Goal: Navigation & Orientation: Find specific page/section

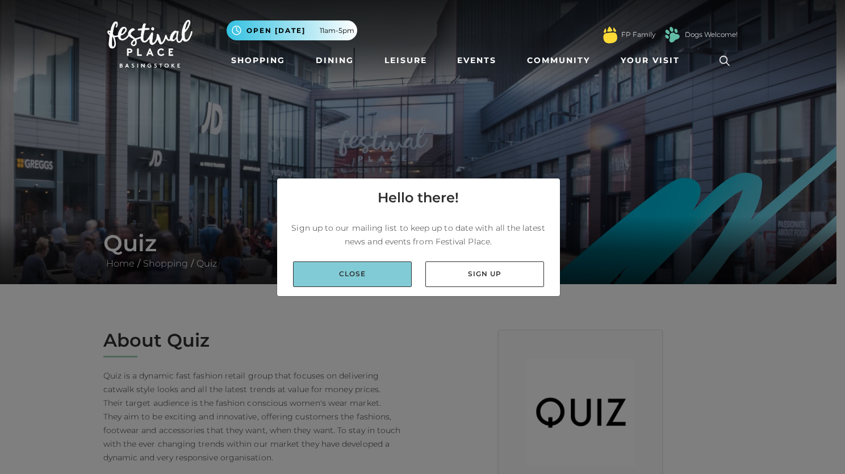
click at [367, 278] on link "Close" at bounding box center [352, 274] width 119 height 26
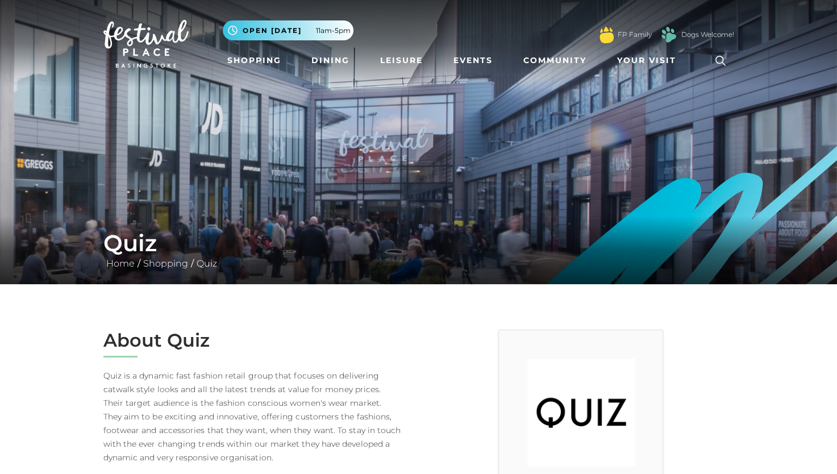
drag, startPoint x: 142, startPoint y: 229, endPoint x: 143, endPoint y: 235, distance: 6.3
click at [143, 235] on h1 "Quiz" at bounding box center [418, 242] width 631 height 27
drag, startPoint x: 145, startPoint y: 235, endPoint x: 179, endPoint y: 225, distance: 35.4
click at [179, 225] on div "Quiz Home / Shopping / Quiz" at bounding box center [418, 250] width 837 height 68
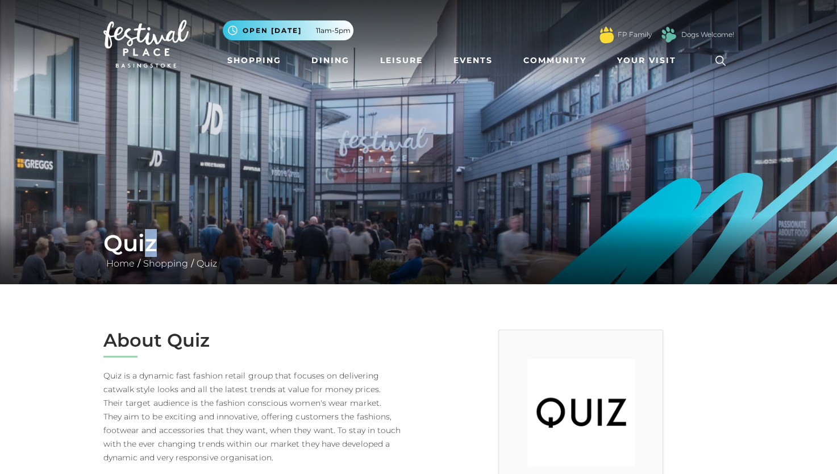
drag, startPoint x: 179, startPoint y: 225, endPoint x: 269, endPoint y: 210, distance: 91.1
click at [258, 207] on img at bounding box center [418, 142] width 837 height 284
click at [277, 210] on img at bounding box center [418, 142] width 837 height 284
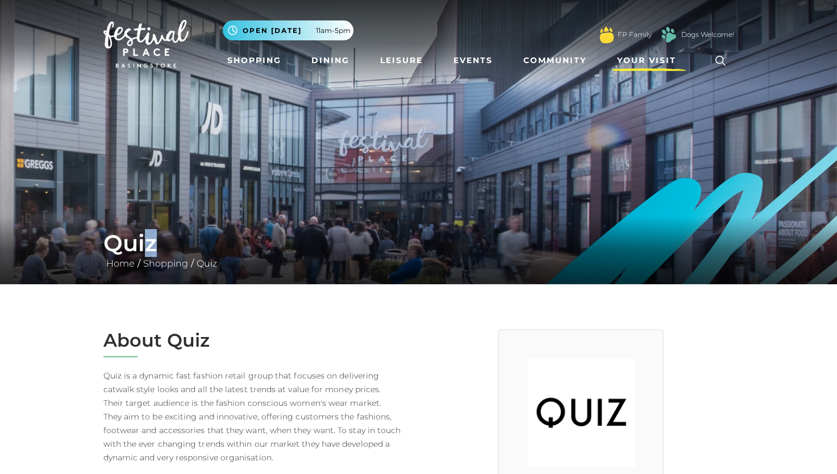
click at [650, 62] on span "Your Visit" at bounding box center [646, 61] width 59 height 12
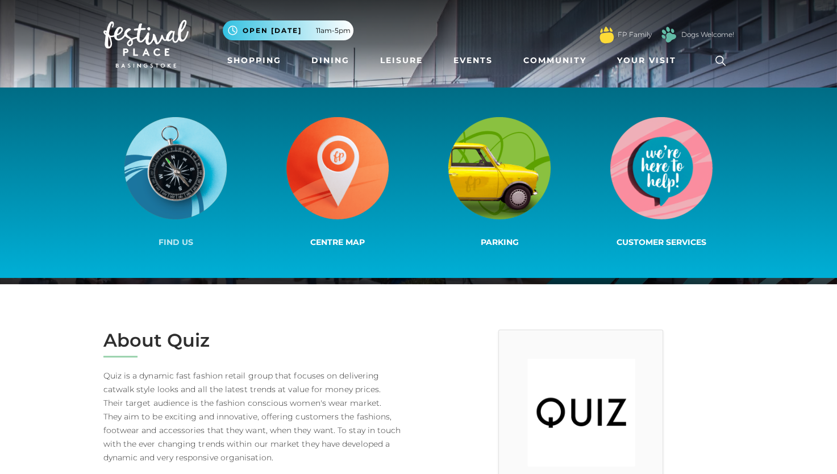
click at [191, 166] on img at bounding box center [175, 168] width 102 height 102
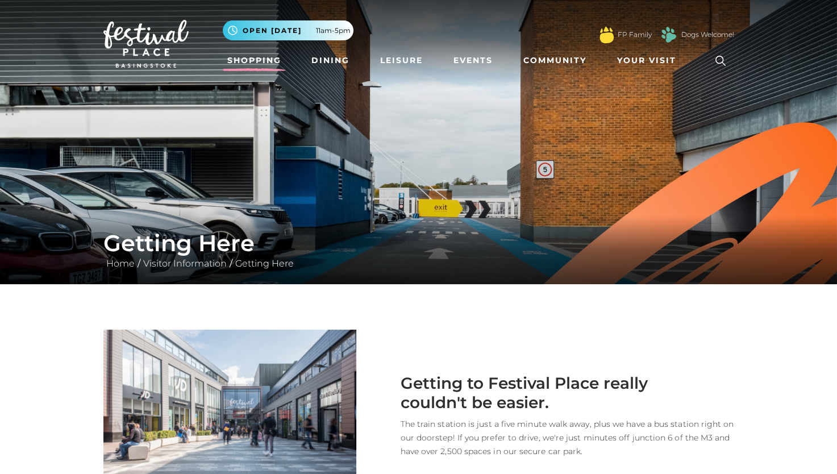
click at [276, 57] on link "Shopping" at bounding box center [254, 60] width 63 height 21
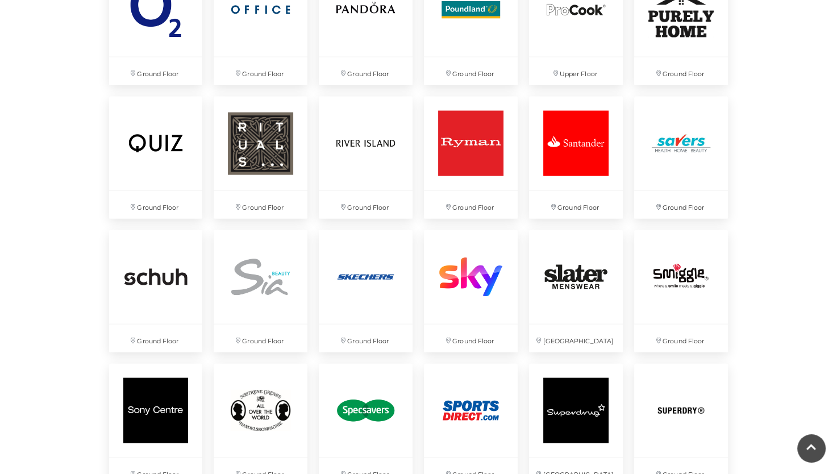
scroll to position [2301, 0]
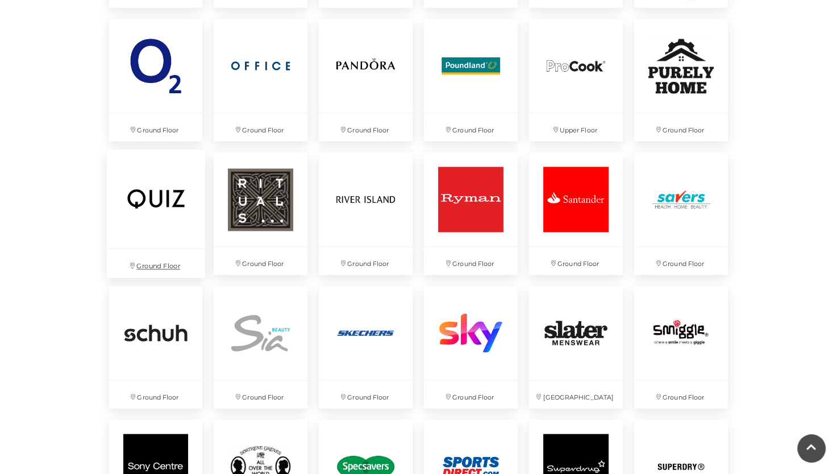
click at [139, 207] on img at bounding box center [155, 199] width 98 height 98
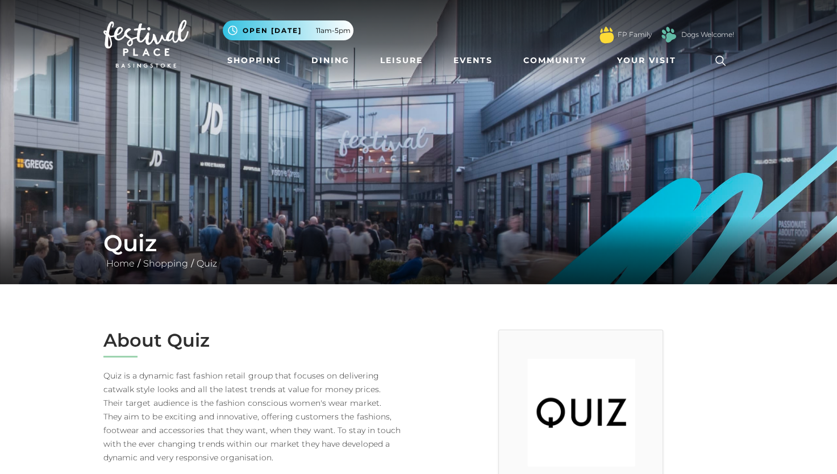
click at [139, 204] on img at bounding box center [418, 142] width 837 height 284
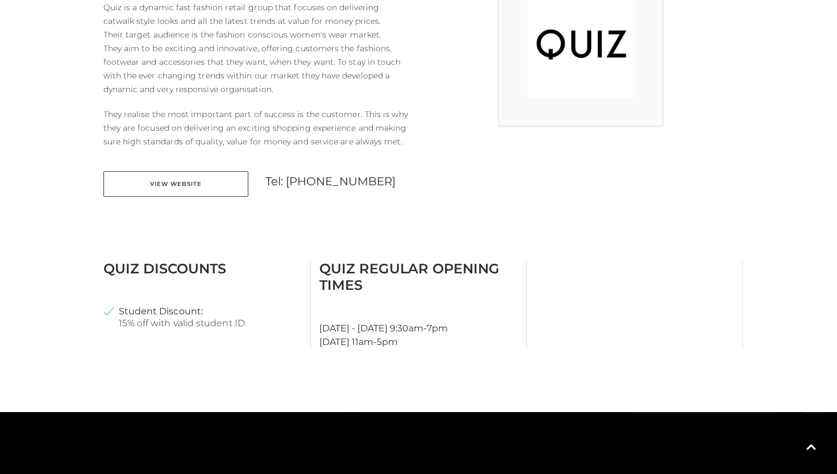
scroll to position [386, 0]
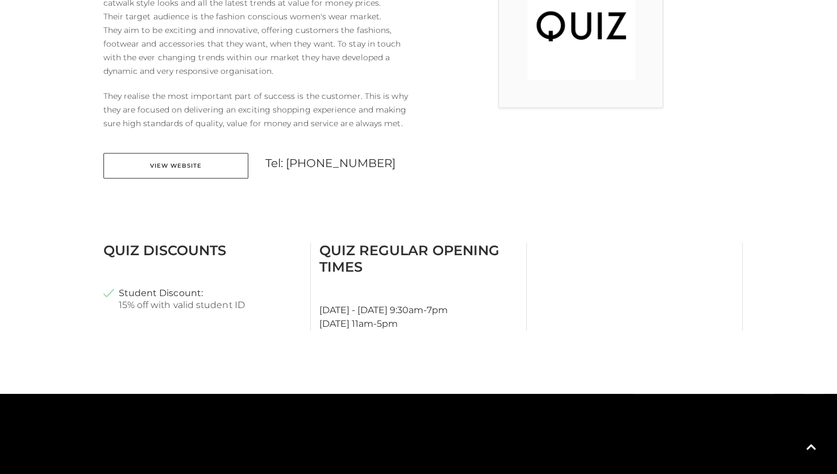
click at [827, 140] on main "Quiz Home / Shopping / Quiz About Quiz Quiz is a dynamic fast fashion retail gr…" at bounding box center [418, 203] width 837 height 1178
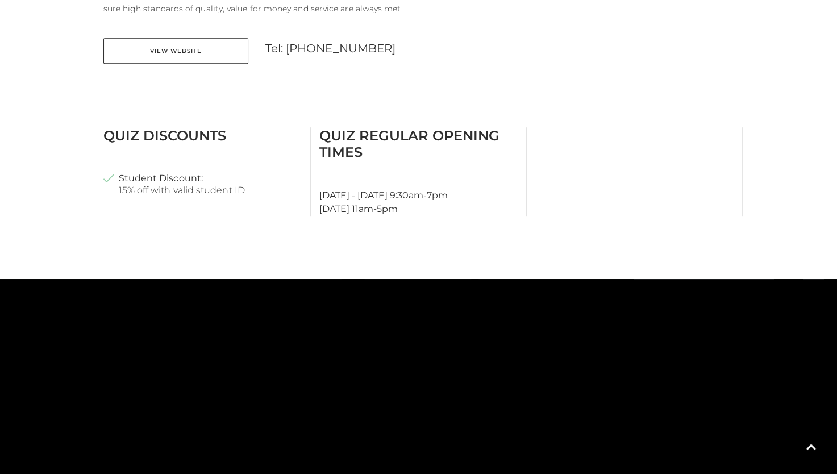
scroll to position [512, 0]
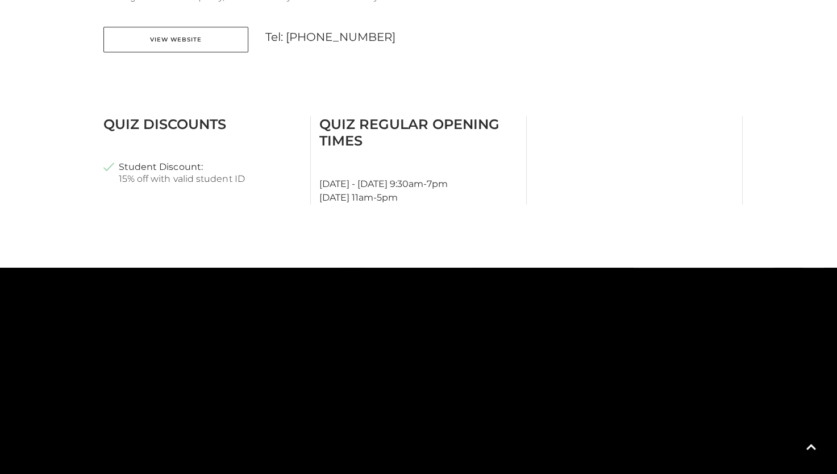
drag, startPoint x: 809, startPoint y: 212, endPoint x: 809, endPoint y: 221, distance: 8.5
click at [809, 221] on main "Quiz Home / Shopping / Quiz About Quiz Quiz is a dynamic fast fashion retail gr…" at bounding box center [418, 77] width 837 height 1178
drag, startPoint x: 809, startPoint y: 221, endPoint x: 818, endPoint y: 249, distance: 29.8
click at [818, 249] on main "Quiz Home / Shopping / Quiz About Quiz Quiz is a dynamic fast fashion retail gr…" at bounding box center [418, 77] width 837 height 1178
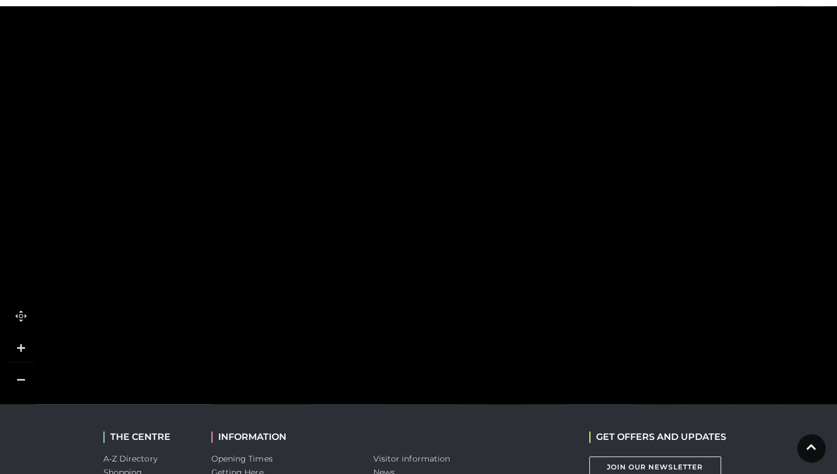
scroll to position [777, 0]
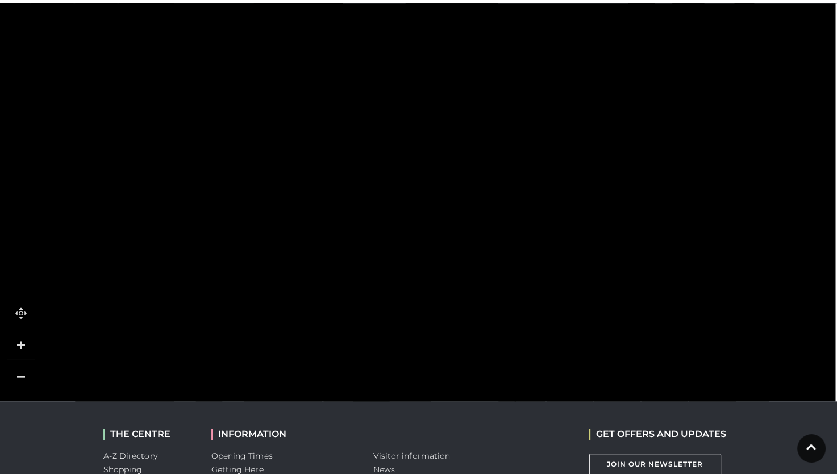
drag, startPoint x: 549, startPoint y: 315, endPoint x: 362, endPoint y: 293, distance: 188.8
click at [366, 293] on icon at bounding box center [551, 256] width 433 height 967
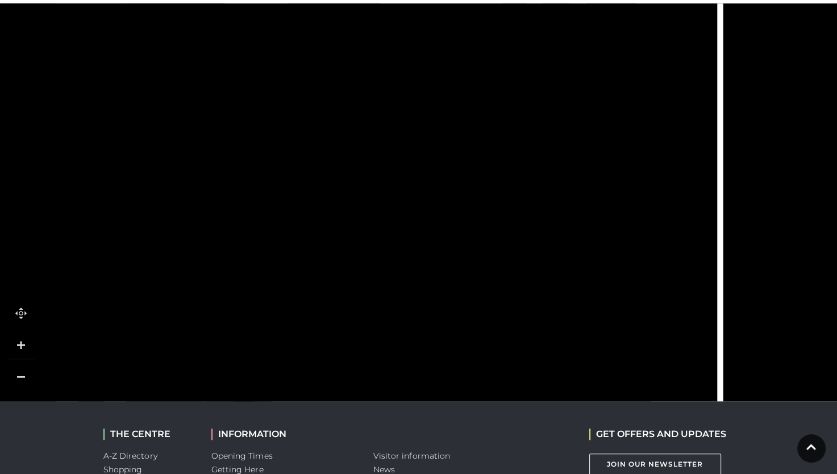
drag, startPoint x: 336, startPoint y: 291, endPoint x: 372, endPoint y: 299, distance: 36.1
click at [335, 290] on icon at bounding box center [433, 238] width 433 height 967
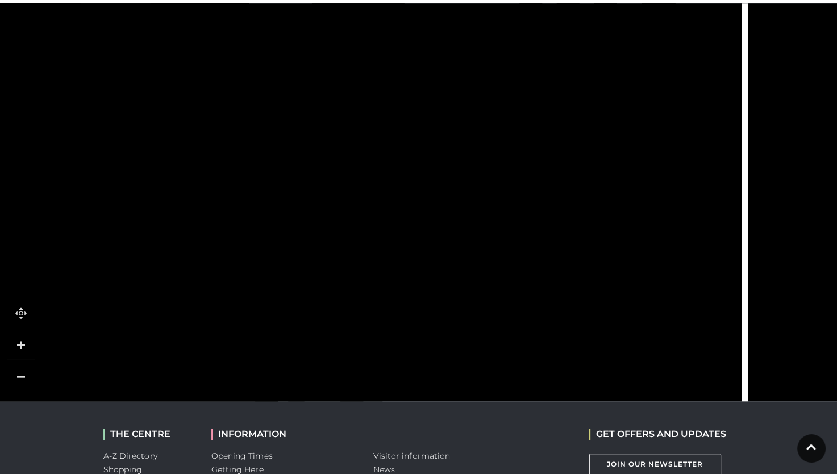
drag, startPoint x: 727, startPoint y: 219, endPoint x: 749, endPoint y: -19, distance: 239.1
